Goal: Task Accomplishment & Management: Manage account settings

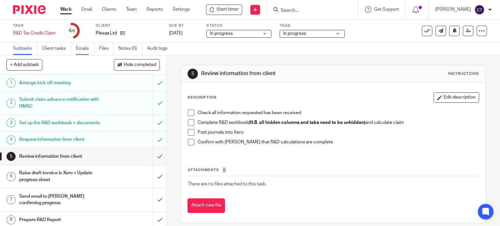
click at [82, 49] on link "Emails" at bounding box center [85, 48] width 18 height 13
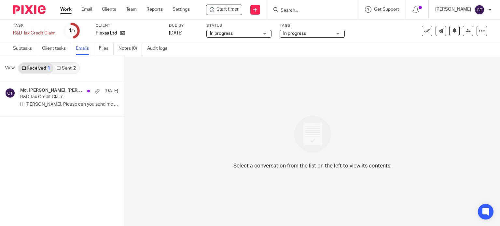
click at [67, 69] on link "Sent 2" at bounding box center [65, 68] width 25 height 10
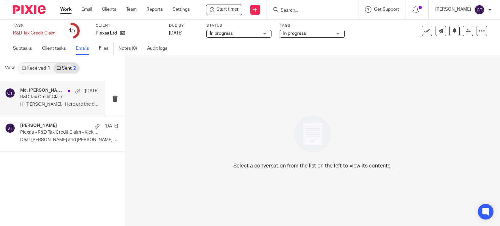
click at [48, 101] on div "Me, Gordon Campbell, Saahil Mehta 13 May R&D Tax Credit Claim Hi Gordon, Here a…" at bounding box center [59, 99] width 78 height 22
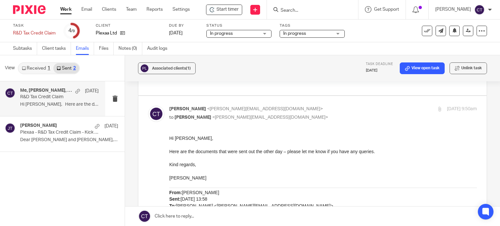
scroll to position [163, 0]
